Goal: Find specific page/section: Find specific page/section

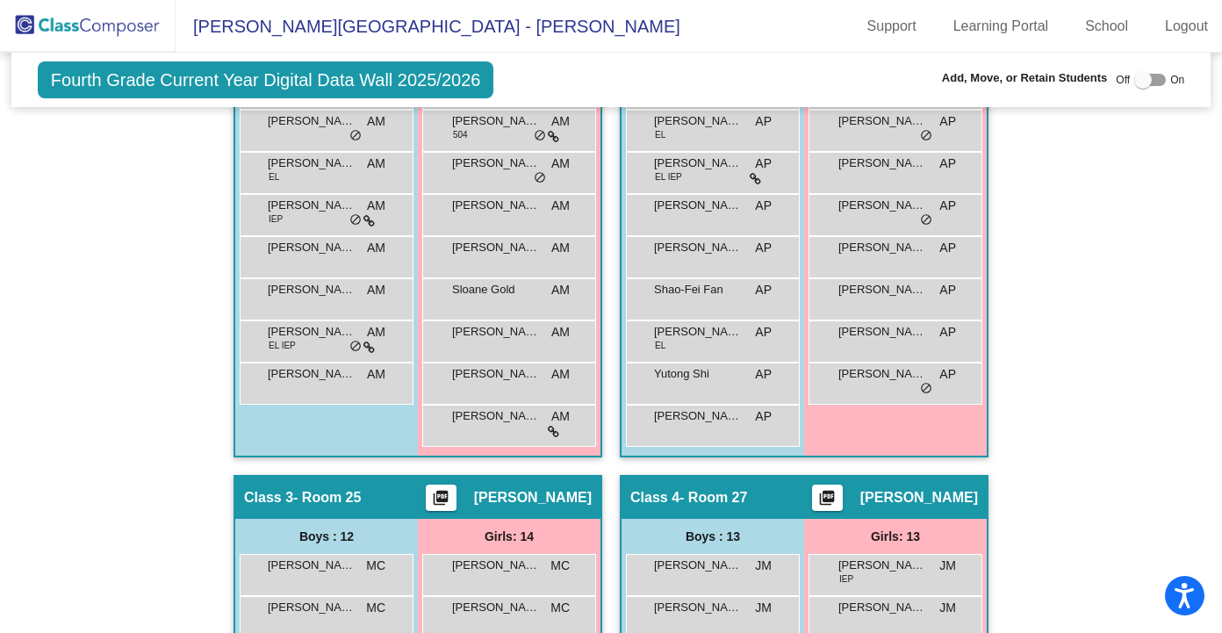
scroll to position [585, 0]
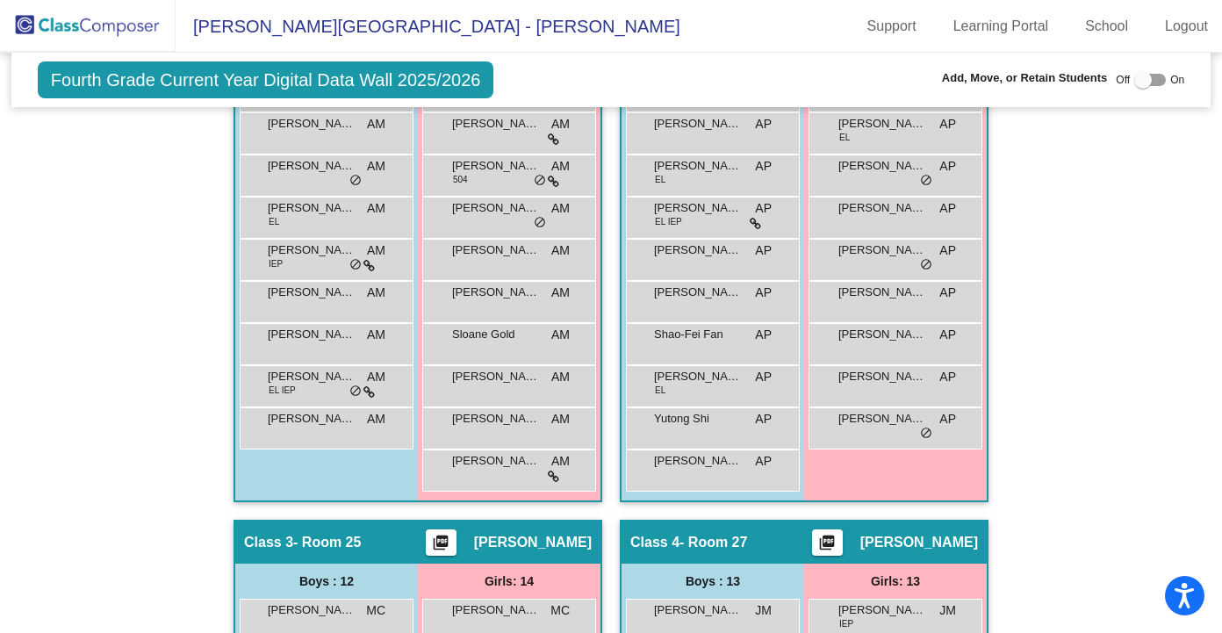
click at [60, 41] on img at bounding box center [88, 26] width 176 height 52
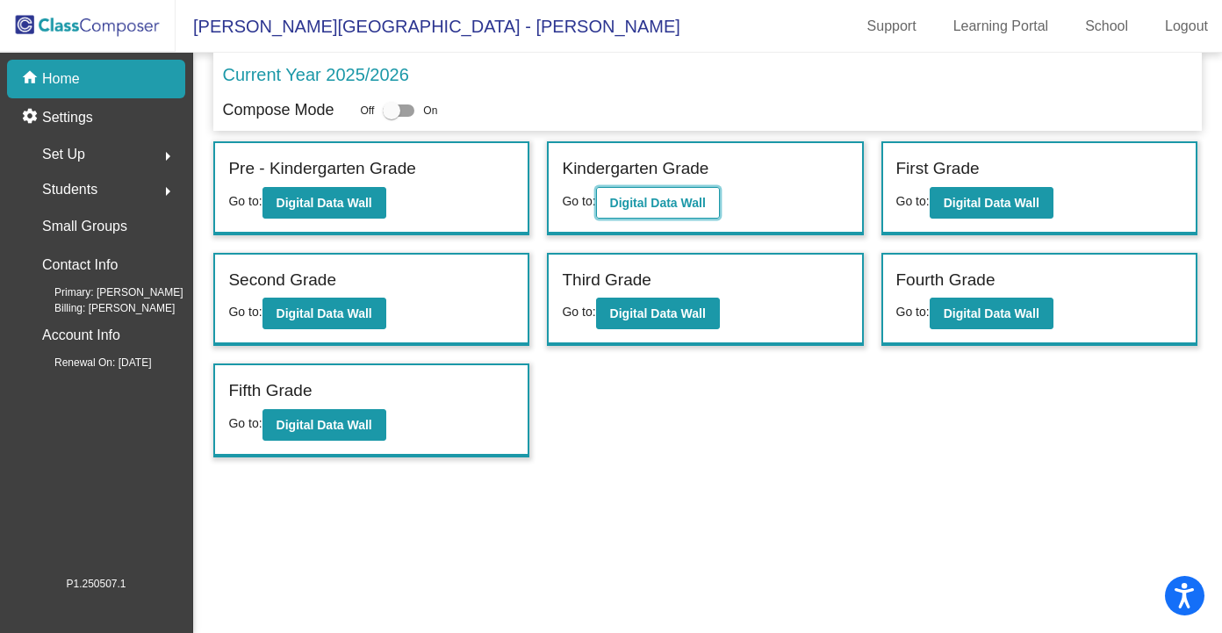
click at [664, 198] on b "Digital Data Wall" at bounding box center [658, 203] width 96 height 14
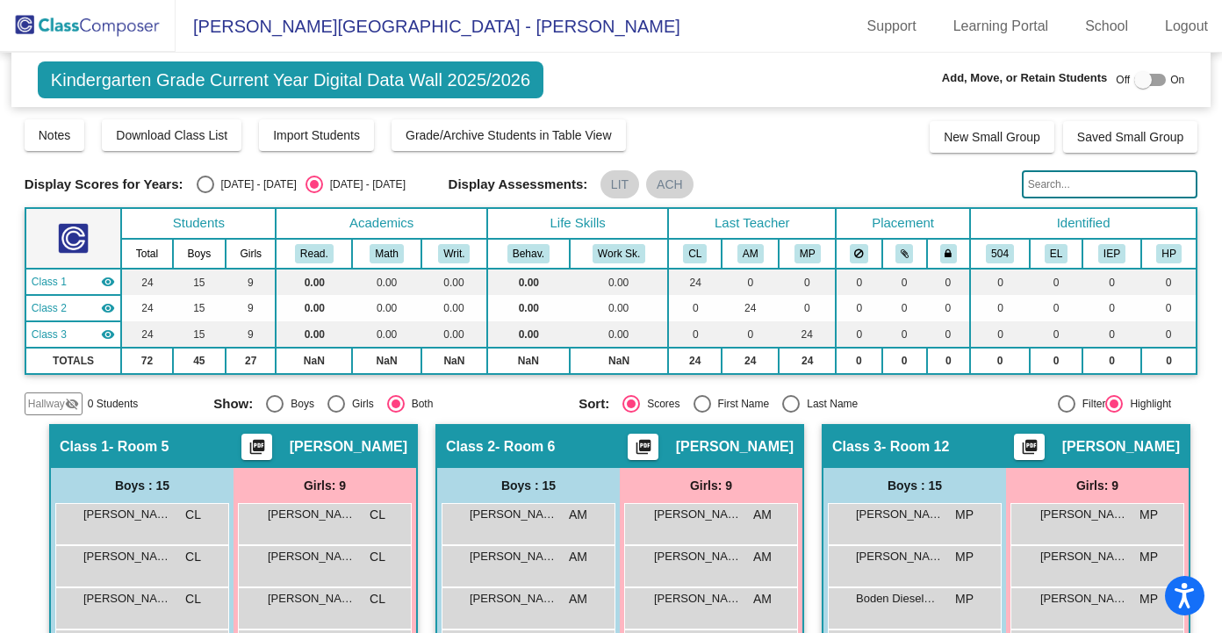
click at [1038, 187] on input "text" at bounding box center [1110, 184] width 176 height 28
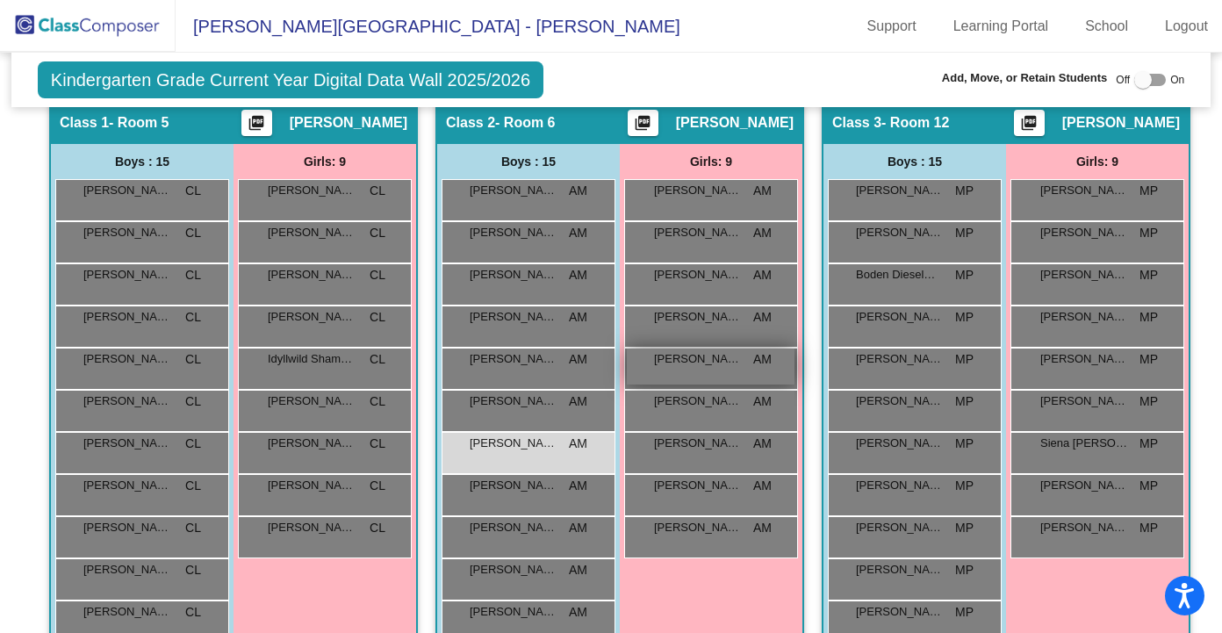
scroll to position [326, 0]
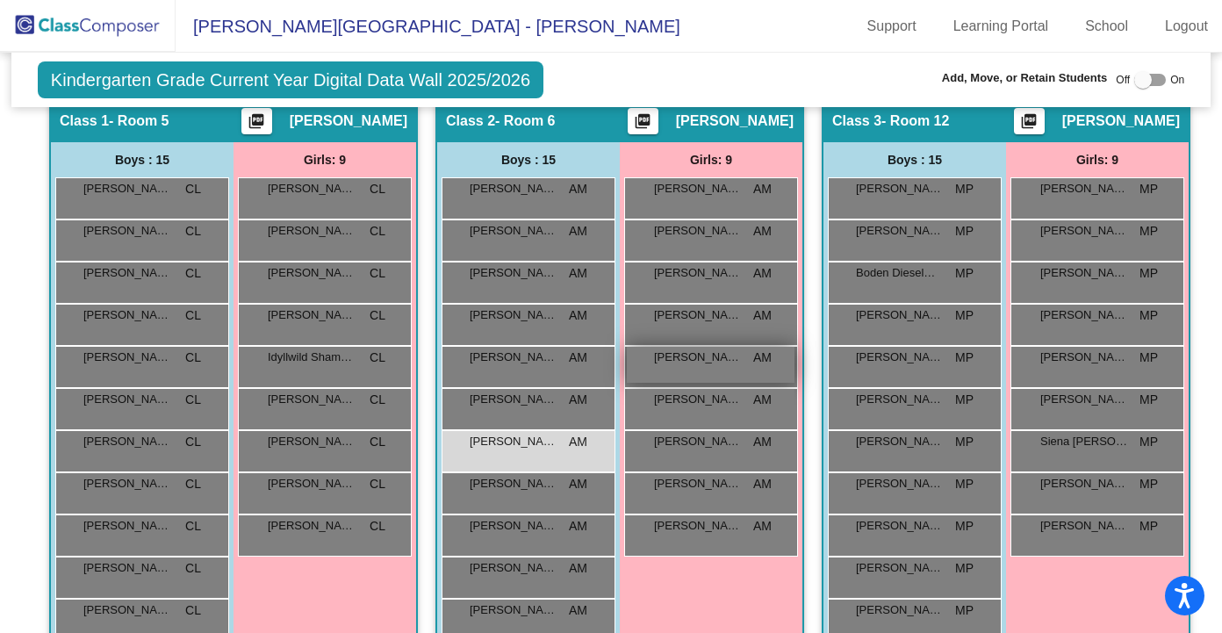
type input "garland"
drag, startPoint x: 743, startPoint y: 362, endPoint x: 640, endPoint y: 363, distance: 102.7
click at [640, 363] on div "[PERSON_NAME] AM lock do_not_disturb_alt" at bounding box center [711, 365] width 168 height 36
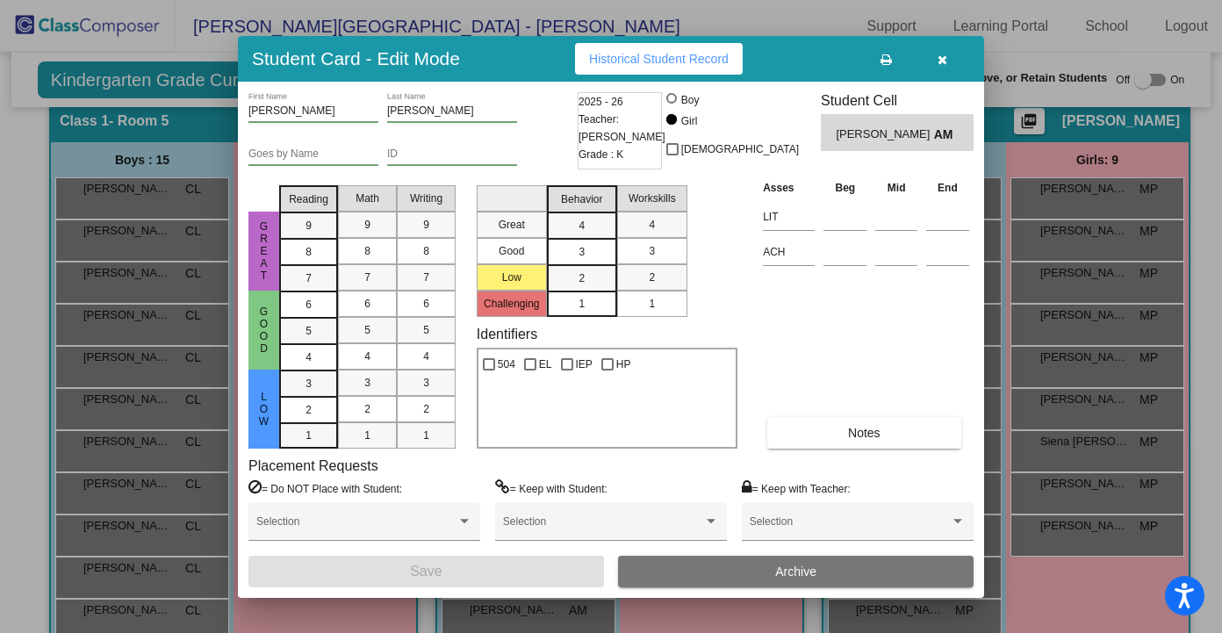
click at [946, 61] on button "button" at bounding box center [942, 59] width 56 height 32
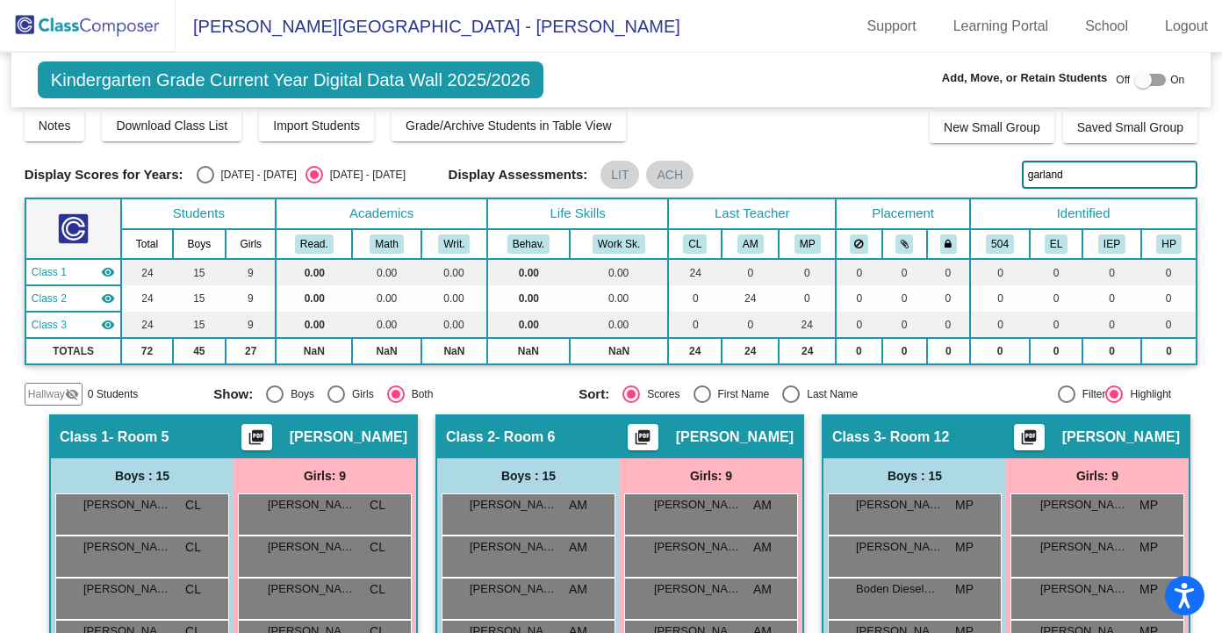
scroll to position [11, 0]
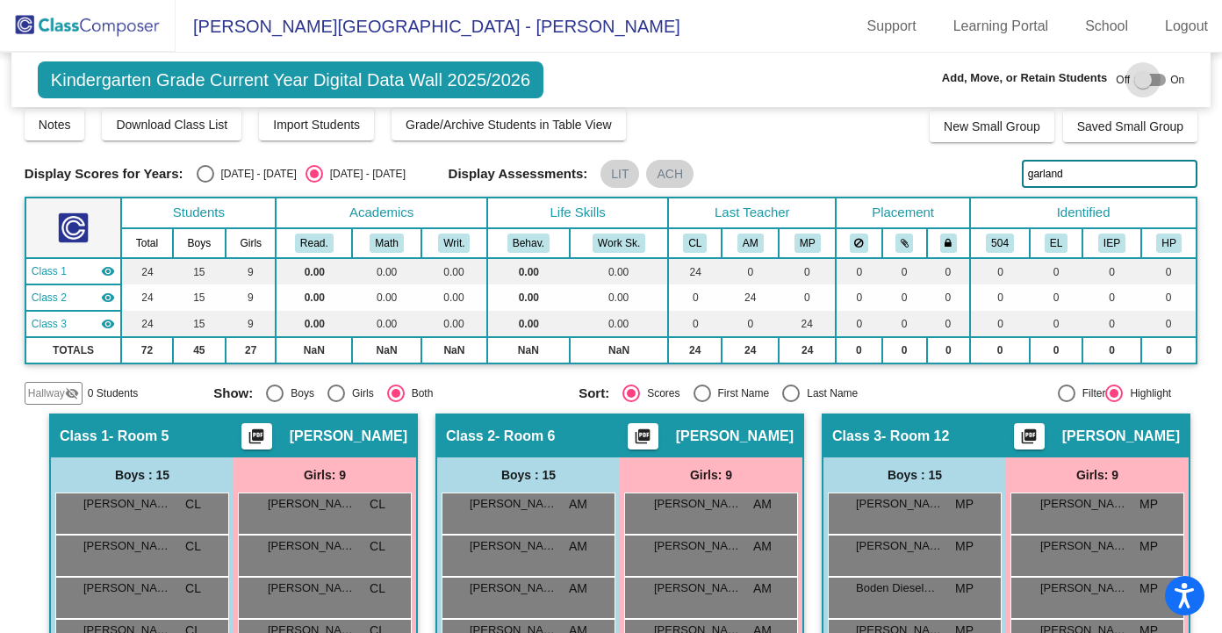
click at [1153, 78] on div at bounding box center [1150, 80] width 32 height 12
checkbox input "true"
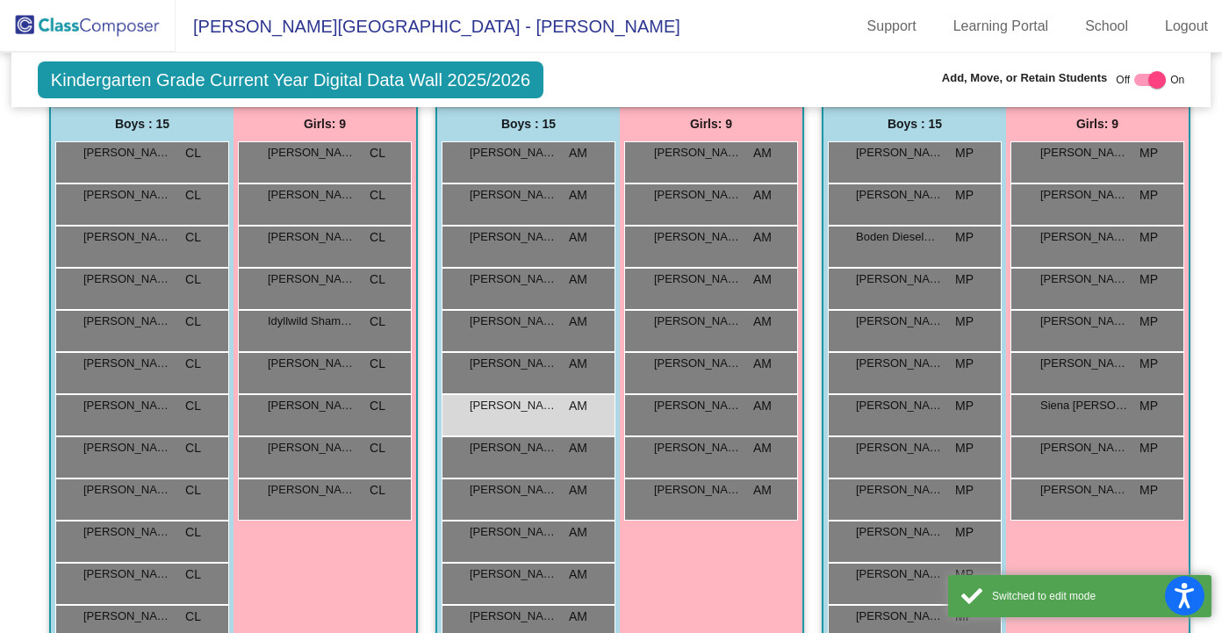
scroll to position [414, 0]
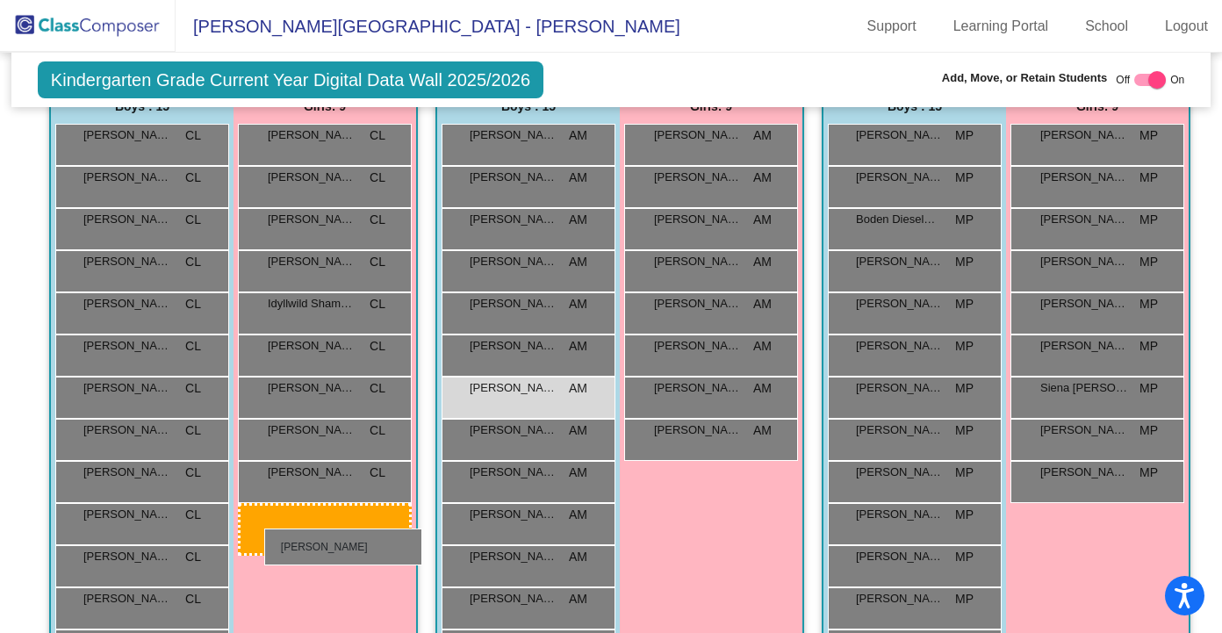
drag, startPoint x: 738, startPoint y: 307, endPoint x: 264, endPoint y: 528, distance: 523.1
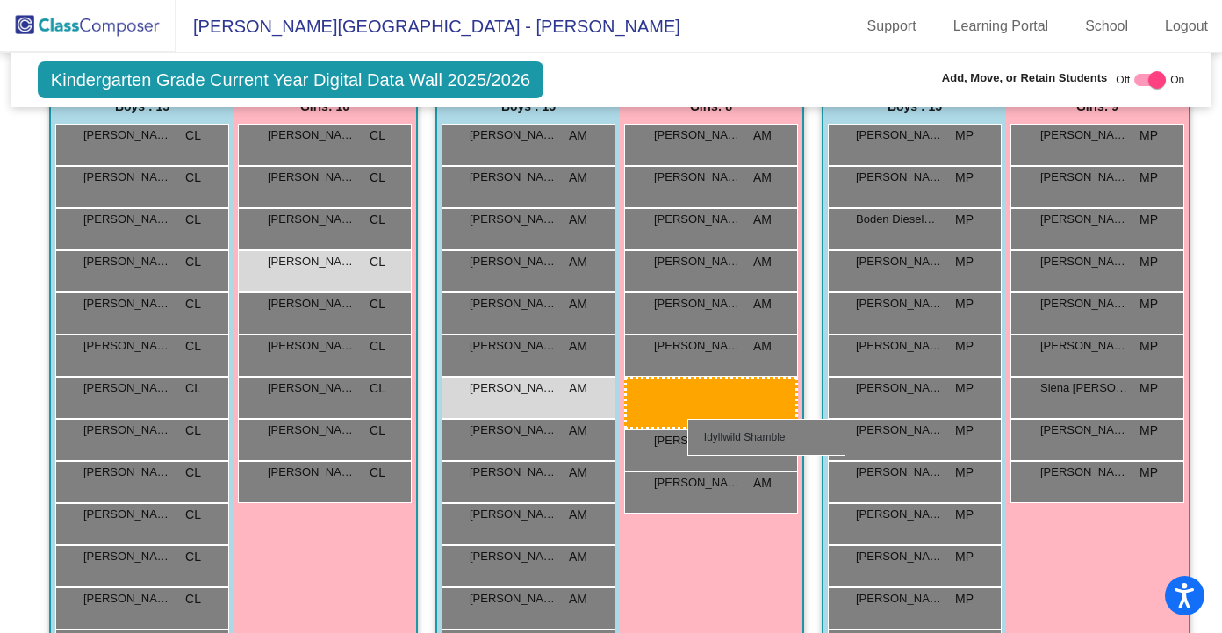
drag, startPoint x: 299, startPoint y: 350, endPoint x: 673, endPoint y: 408, distance: 378.4
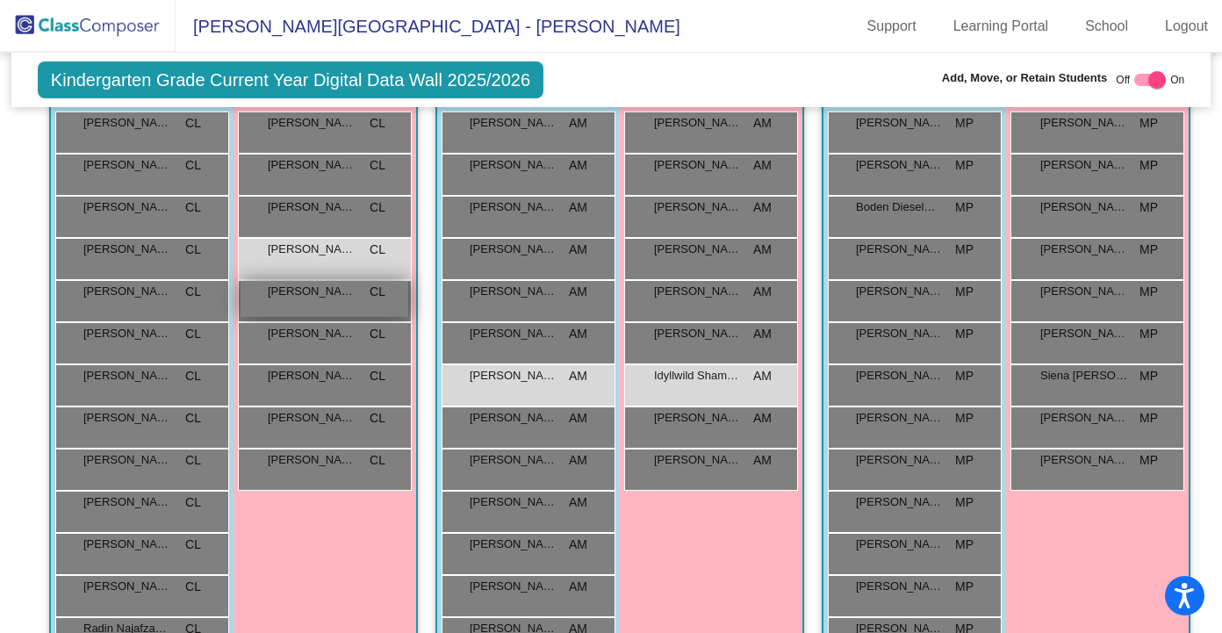
scroll to position [0, 0]
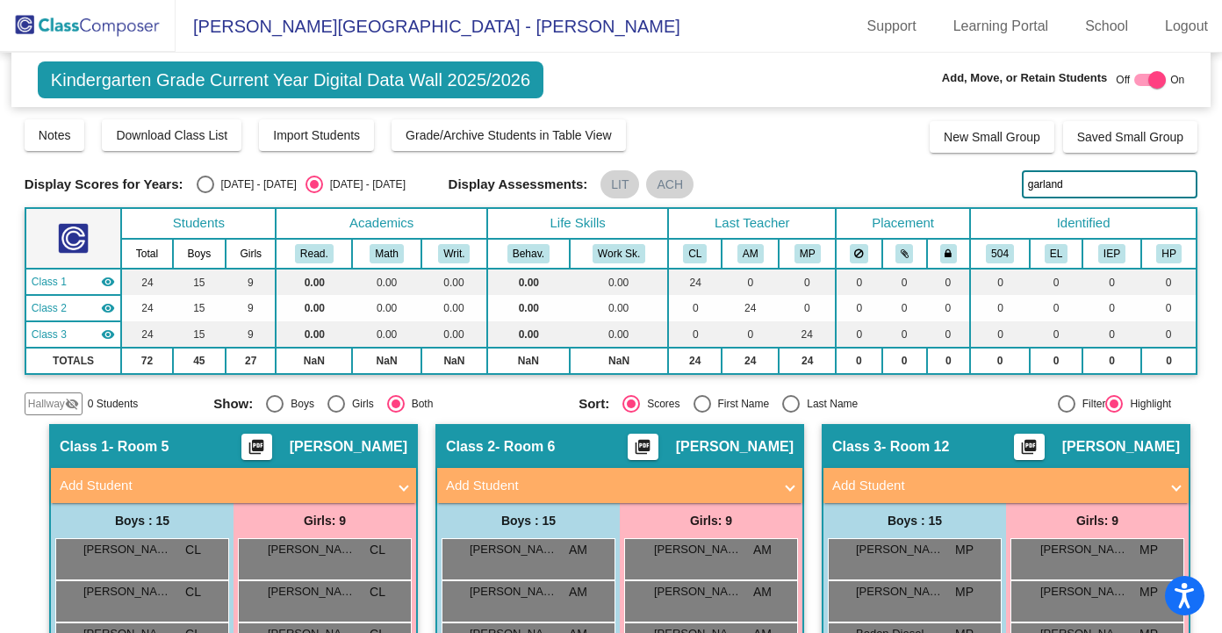
drag, startPoint x: 1048, startPoint y: 184, endPoint x: 992, endPoint y: 187, distance: 56.2
click at [992, 187] on div "Display Scores for Years: [DATE] - [DATE] [DATE] - [DATE] Display Assessments: …" at bounding box center [611, 184] width 1173 height 28
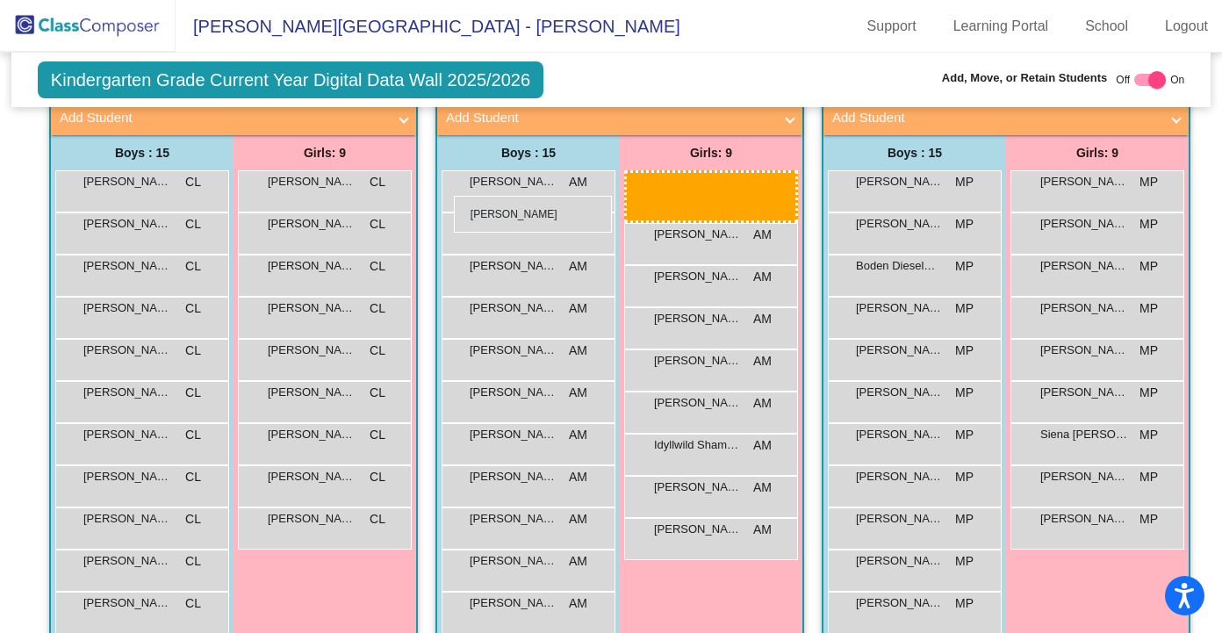
scroll to position [420, 0]
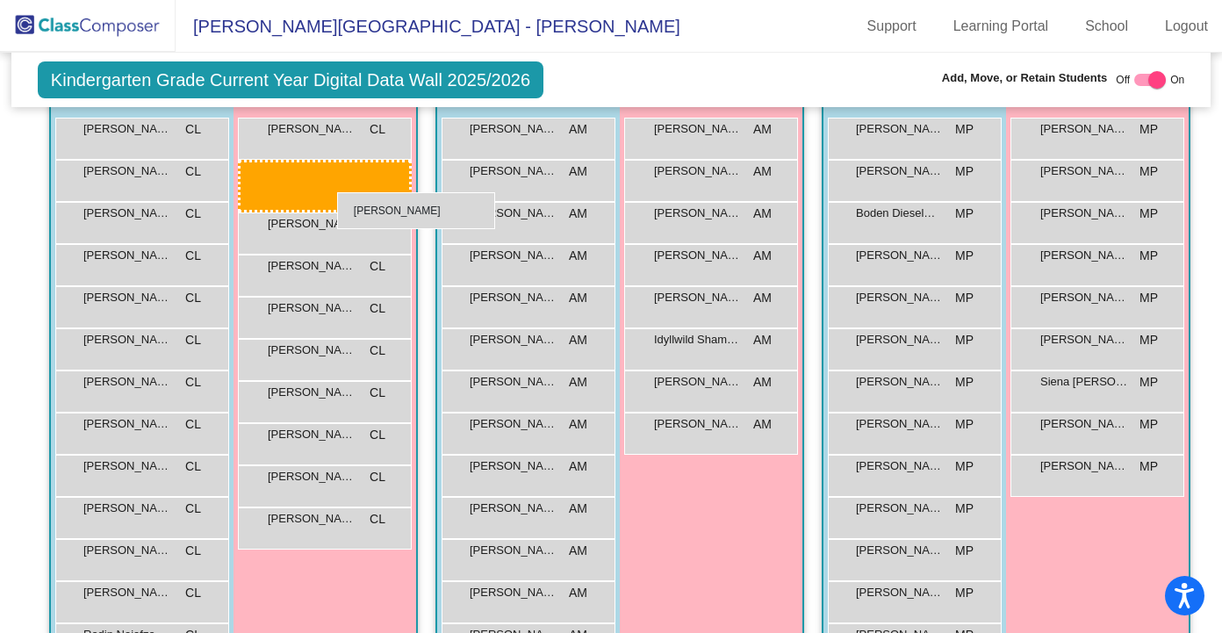
drag, startPoint x: 693, startPoint y: 183, endPoint x: 330, endPoint y: 190, distance: 363.5
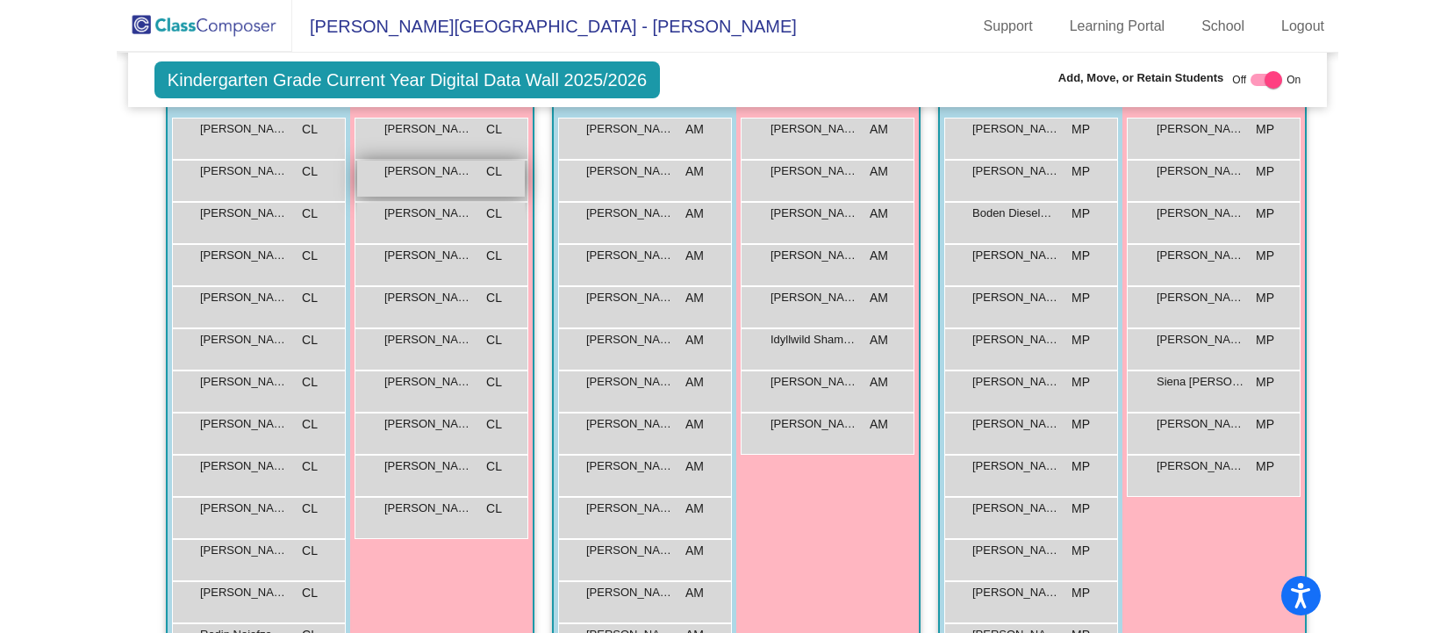
scroll to position [410, 0]
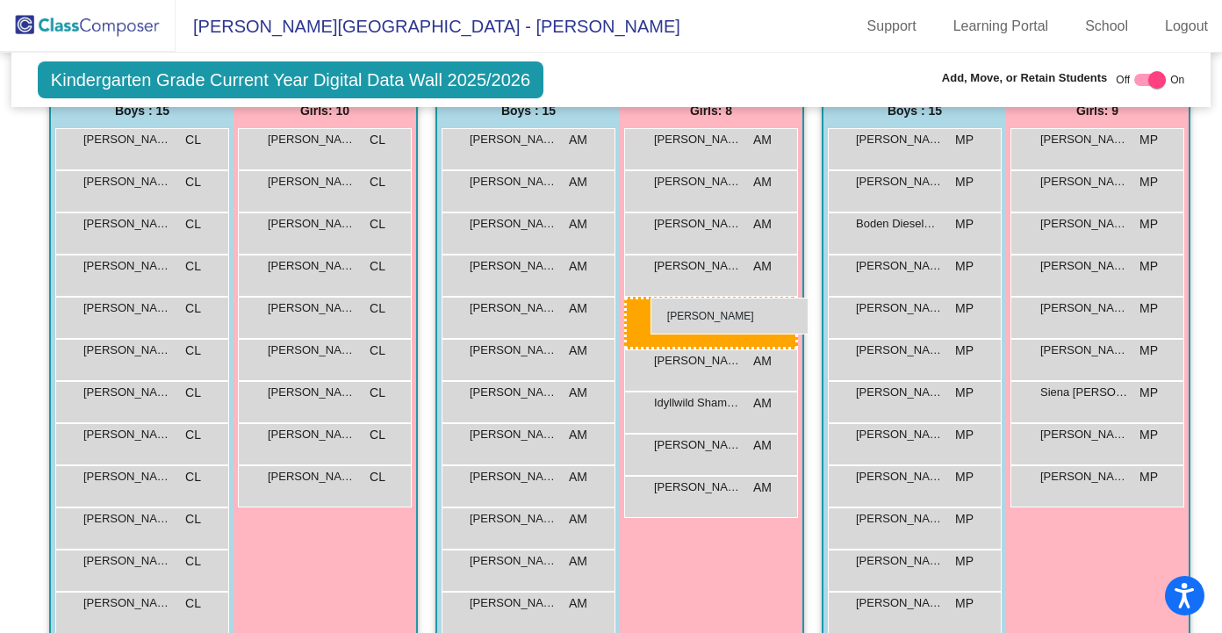
drag, startPoint x: 297, startPoint y: 314, endPoint x: 650, endPoint y: 298, distance: 354.1
